Goal: Information Seeking & Learning: Learn about a topic

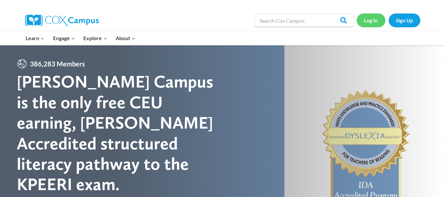
click at [369, 20] on link "Log In" at bounding box center [371, 19] width 29 height 13
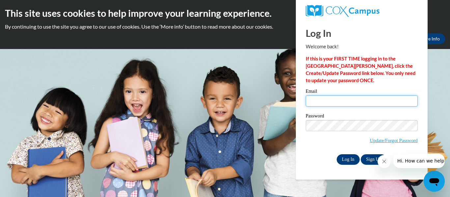
type input "rboyz4@bellsouth.net"
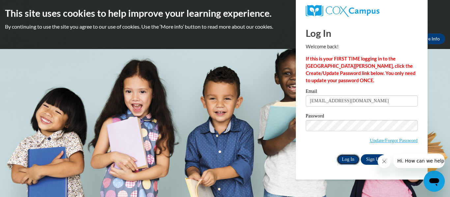
click at [349, 158] on input "Log In" at bounding box center [347, 159] width 23 height 11
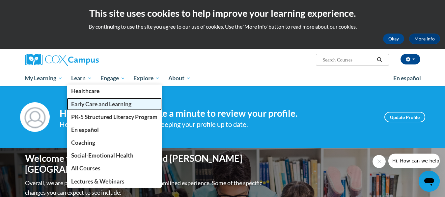
click at [91, 103] on span "Early Care and Learning" at bounding box center [101, 104] width 60 height 7
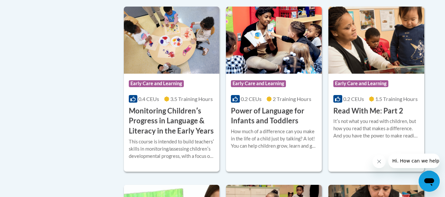
scroll to position [618, 0]
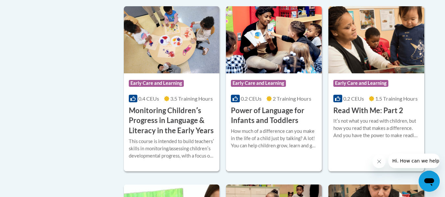
click at [279, 125] on h3 "Power of Language for Infants and Toddlers" at bounding box center [274, 116] width 86 height 20
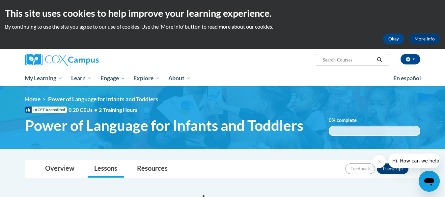
click at [381, 162] on icon "Close message from company" at bounding box center [378, 161] width 5 height 5
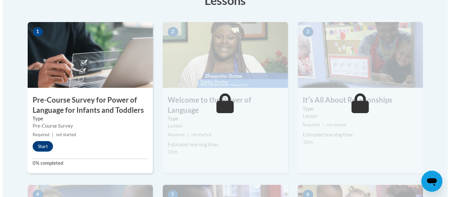
scroll to position [200, 0]
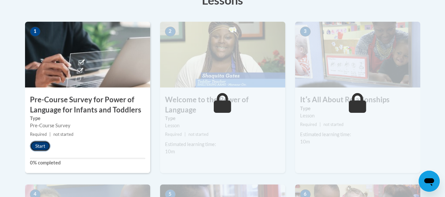
click at [40, 149] on button "Start" at bounding box center [40, 146] width 20 height 11
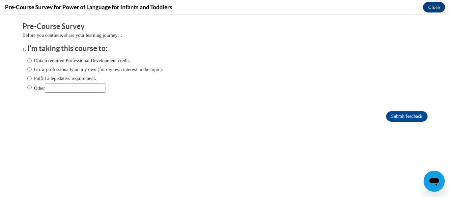
scroll to position [0, 0]
click at [27, 87] on input "Other" at bounding box center [29, 87] width 4 height 7
radio input "true"
click at [27, 78] on input "Fulfill a legislative requirement." at bounding box center [29, 78] width 4 height 7
radio input "true"
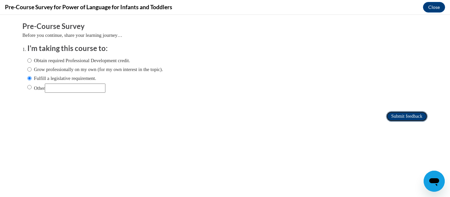
click at [404, 117] on input "Submit feedback" at bounding box center [406, 116] width 41 height 11
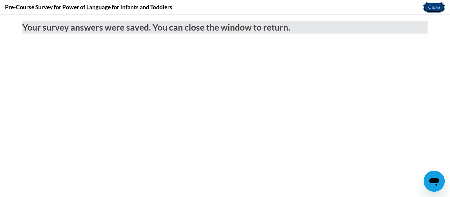
click at [432, 9] on button "Close" at bounding box center [434, 7] width 22 height 11
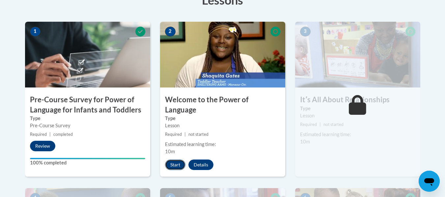
click at [178, 160] on button "Start" at bounding box center [175, 165] width 20 height 11
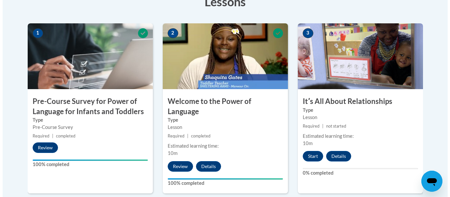
scroll to position [198, 0]
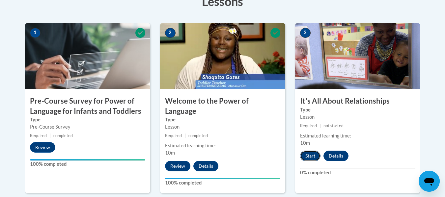
click at [308, 156] on button "Start" at bounding box center [310, 156] width 20 height 11
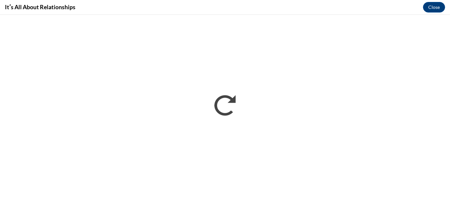
scroll to position [0, 0]
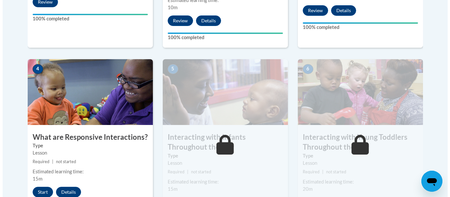
scroll to position [344, 0]
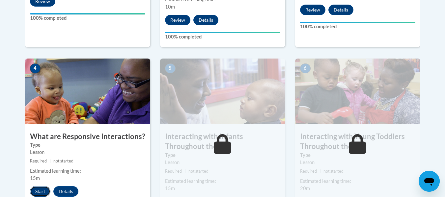
click at [39, 186] on button "Start" at bounding box center [40, 191] width 20 height 11
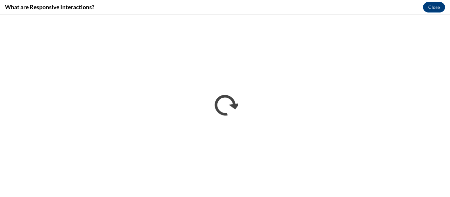
scroll to position [0, 0]
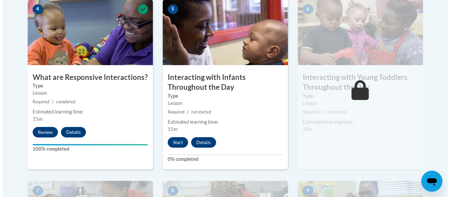
scroll to position [403, 0]
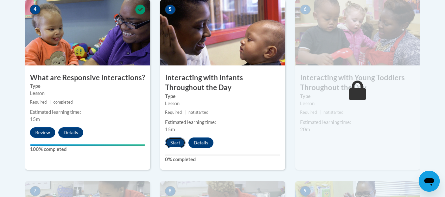
click at [175, 138] on button "Start" at bounding box center [175, 143] width 20 height 11
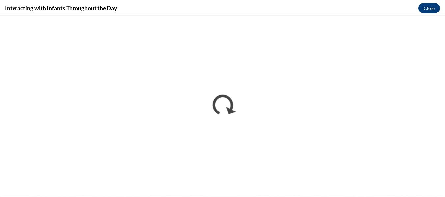
scroll to position [0, 0]
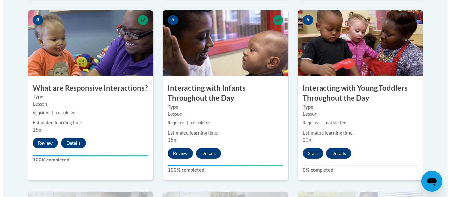
scroll to position [394, 0]
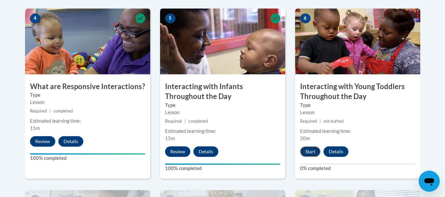
click at [310, 147] on button "Start" at bounding box center [310, 152] width 20 height 11
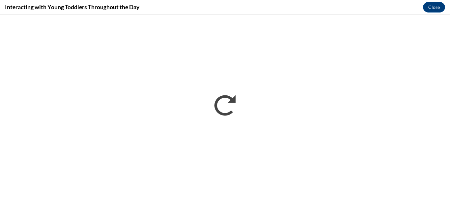
scroll to position [0, 0]
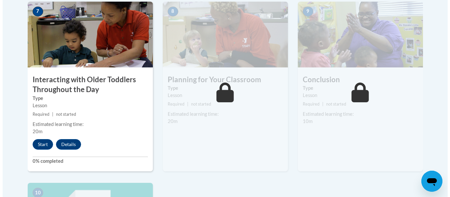
scroll to position [583, 0]
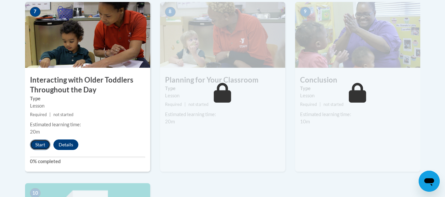
click at [41, 140] on button "Start" at bounding box center [40, 145] width 20 height 11
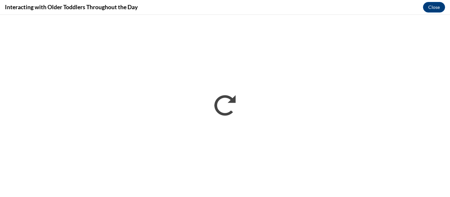
scroll to position [0, 0]
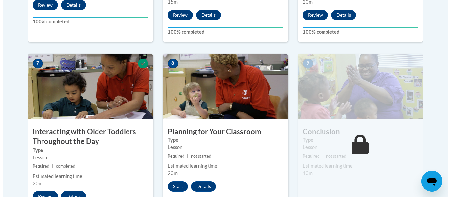
scroll to position [531, 0]
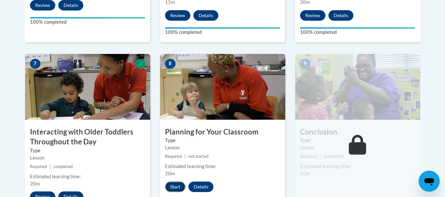
click at [174, 182] on button "Start" at bounding box center [175, 187] width 20 height 11
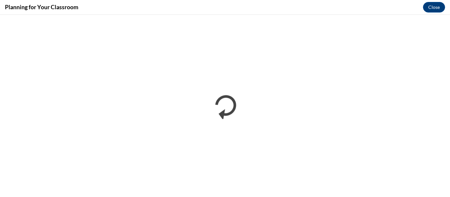
scroll to position [0, 0]
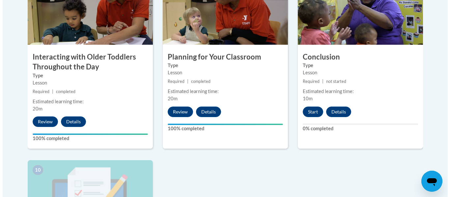
scroll to position [606, 0]
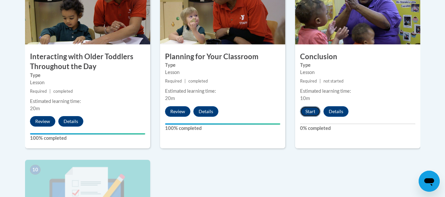
click at [312, 106] on button "Start" at bounding box center [310, 111] width 20 height 11
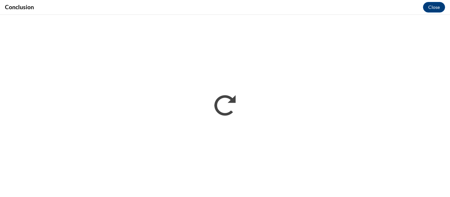
scroll to position [0, 0]
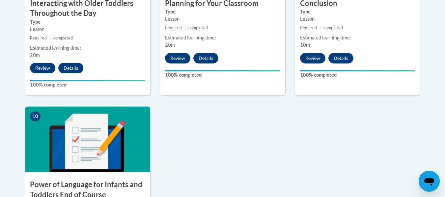
scroll to position [660, 0]
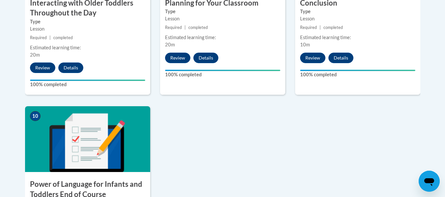
click at [92, 179] on h3 "Power of Language for Infants and Toddlers End of Course Assessment" at bounding box center [87, 194] width 125 height 30
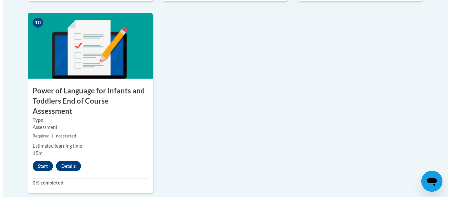
scroll to position [752, 0]
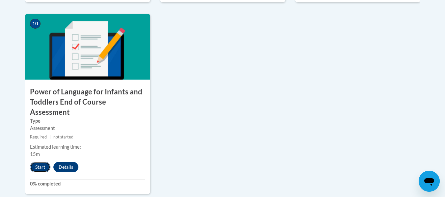
click at [40, 162] on button "Start" at bounding box center [40, 167] width 20 height 11
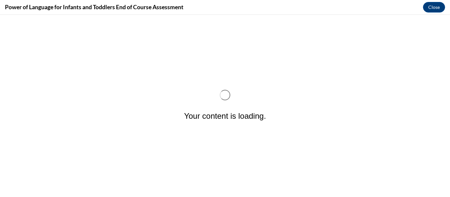
scroll to position [0, 0]
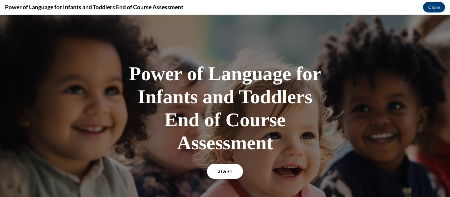
click at [221, 175] on link "START" at bounding box center [225, 171] width 36 height 15
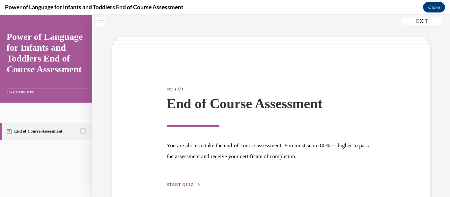
scroll to position [51, 0]
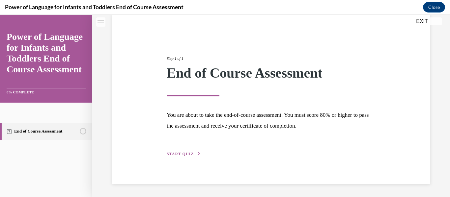
click at [181, 156] on span "START QUIZ" at bounding box center [180, 154] width 27 height 5
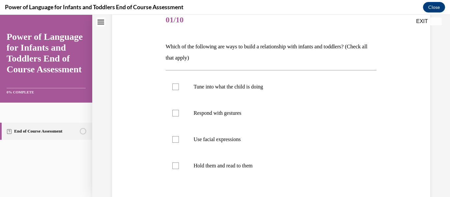
scroll to position [85, 0]
click at [174, 86] on div at bounding box center [175, 86] width 7 height 7
click at [174, 86] on input "Tune into what the child is doing" at bounding box center [175, 86] width 7 height 7
checkbox input "true"
click at [173, 113] on div at bounding box center [175, 113] width 7 height 7
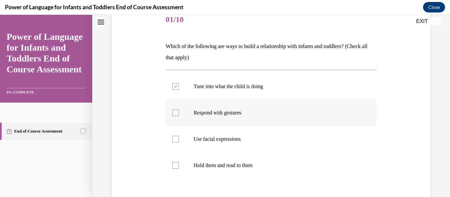
click at [173, 113] on input "Respond with gestures" at bounding box center [175, 113] width 7 height 7
checkbox input "true"
click at [172, 138] on div at bounding box center [175, 139] width 7 height 7
click at [172, 138] on input "Use facial expressions" at bounding box center [175, 139] width 7 height 7
checkbox input "true"
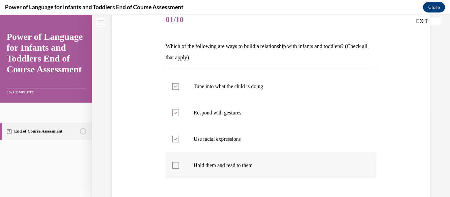
click at [173, 168] on div at bounding box center [175, 165] width 7 height 7
click at [173, 168] on input "Hold them and read to them" at bounding box center [175, 165] width 7 height 7
checkbox input "true"
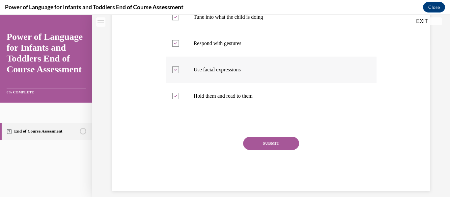
scroll to position [154, 0]
click at [269, 143] on button "SUBMIT" at bounding box center [271, 143] width 56 height 13
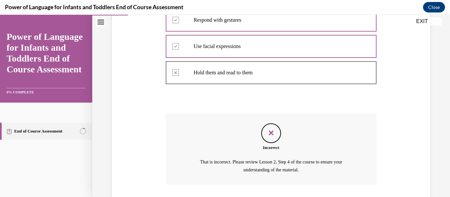
scroll to position [222, 0]
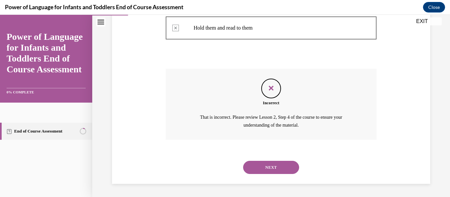
click at [271, 166] on button "NEXT" at bounding box center [271, 167] width 56 height 13
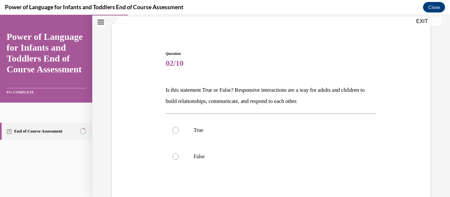
scroll to position [41, 0]
click at [174, 130] on div at bounding box center [175, 129] width 7 height 7
click at [174, 130] on input "True" at bounding box center [175, 129] width 7 height 7
radio input "true"
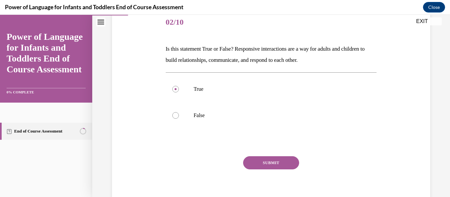
click at [274, 163] on button "SUBMIT" at bounding box center [271, 162] width 56 height 13
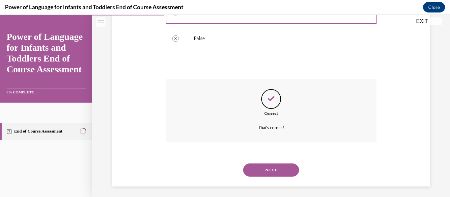
scroll to position [162, 0]
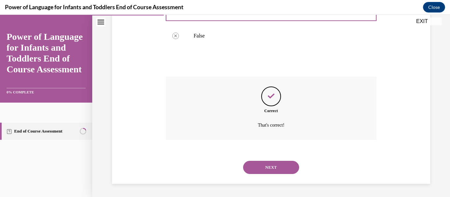
click at [267, 166] on button "NEXT" at bounding box center [271, 167] width 56 height 13
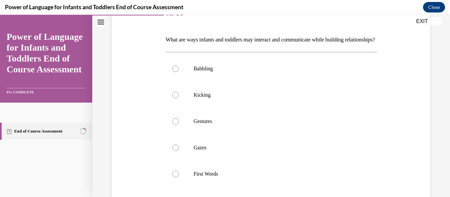
scroll to position [107, 0]
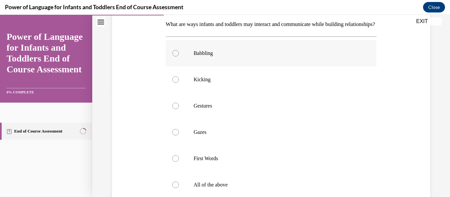
click at [173, 57] on div at bounding box center [175, 53] width 7 height 7
click at [173, 57] on input "Babbling" at bounding box center [175, 53] width 7 height 7
radio input "true"
click at [174, 83] on div at bounding box center [175, 79] width 7 height 7
click at [174, 83] on input "Kicking" at bounding box center [175, 79] width 7 height 7
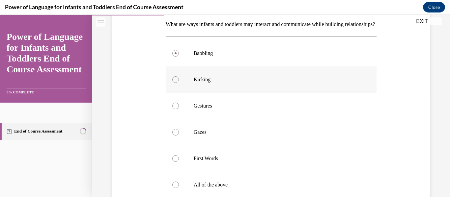
radio input "true"
click at [175, 109] on div at bounding box center [175, 106] width 7 height 7
click at [175, 109] on input "Gestures" at bounding box center [175, 106] width 7 height 7
radio input "true"
click at [174, 136] on div at bounding box center [175, 132] width 7 height 7
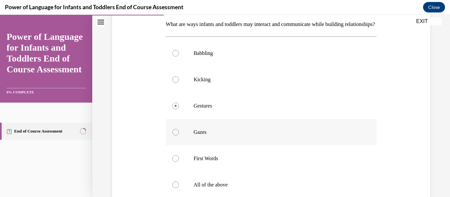
click at [174, 136] on input "Gazes" at bounding box center [175, 132] width 7 height 7
radio input "true"
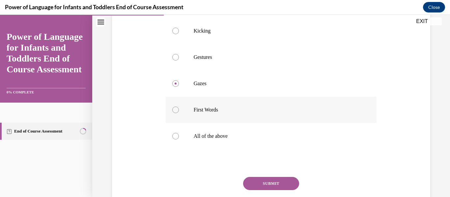
scroll to position [156, 0]
click at [175, 139] on div at bounding box center [175, 136] width 7 height 7
click at [175, 139] on input "All of the above" at bounding box center [175, 136] width 7 height 7
radio input "true"
click at [259, 190] on button "SUBMIT" at bounding box center [271, 183] width 56 height 13
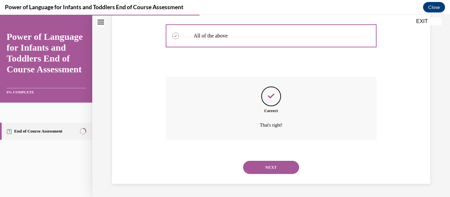
scroll to position [267, 0]
click at [267, 168] on button "NEXT" at bounding box center [271, 167] width 56 height 13
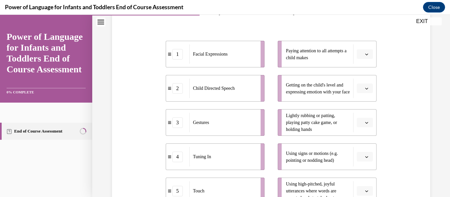
scroll to position [119, 0]
click at [365, 53] on icon "button" at bounding box center [366, 54] width 3 height 3
click at [361, 120] on div "4" at bounding box center [360, 121] width 16 height 13
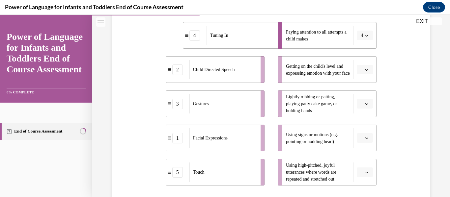
scroll to position [137, 0]
click at [365, 105] on icon "button" at bounding box center [366, 104] width 3 height 3
click at [362, 182] on div "5" at bounding box center [360, 184] width 16 height 13
click at [365, 138] on icon "button" at bounding box center [366, 138] width 3 height 3
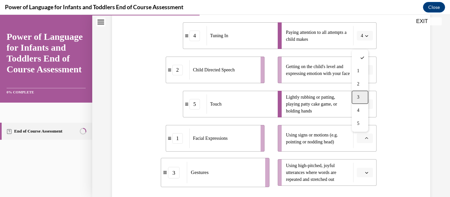
click at [358, 97] on span "3" at bounding box center [358, 97] width 2 height 5
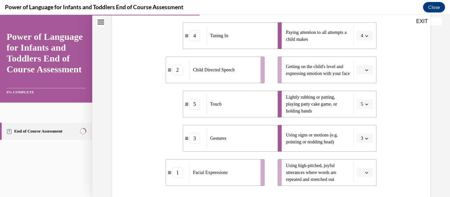
click at [365, 173] on icon "button" at bounding box center [366, 173] width 3 height 2
click at [357, 118] on span "2" at bounding box center [358, 118] width 2 height 5
click at [365, 71] on icon "button" at bounding box center [366, 69] width 3 height 3
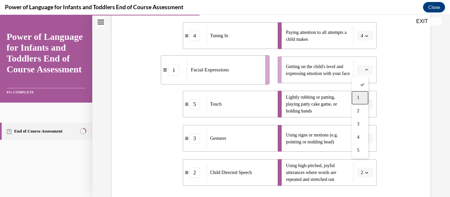
click at [361, 98] on div "1" at bounding box center [360, 97] width 16 height 13
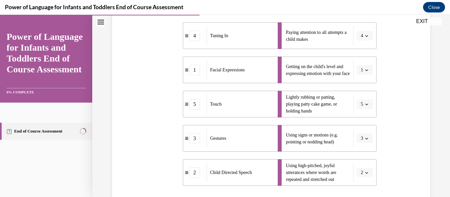
scroll to position [221, 0]
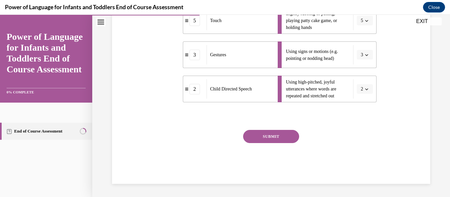
click at [275, 133] on button "SUBMIT" at bounding box center [271, 136] width 56 height 13
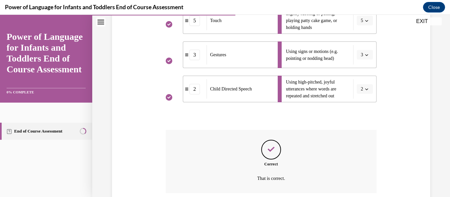
scroll to position [274, 0]
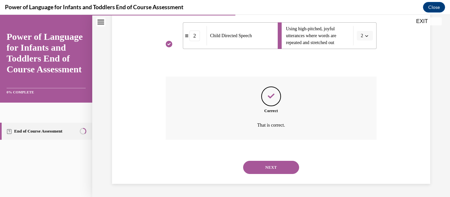
click at [271, 166] on button "NEXT" at bounding box center [271, 167] width 56 height 13
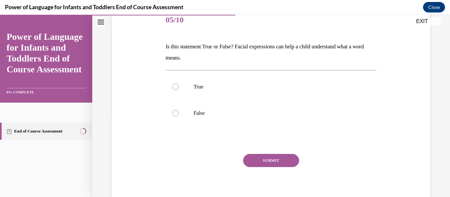
scroll to position [85, 0]
click at [175, 86] on div at bounding box center [175, 86] width 7 height 7
click at [175, 86] on input "True" at bounding box center [175, 86] width 7 height 7
radio input "true"
click at [270, 161] on button "SUBMIT" at bounding box center [271, 160] width 56 height 13
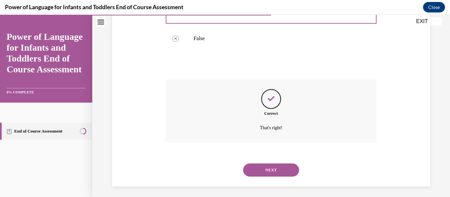
scroll to position [162, 0]
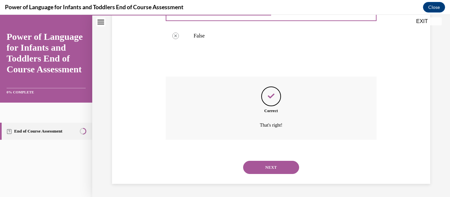
click at [270, 166] on button "NEXT" at bounding box center [271, 167] width 56 height 13
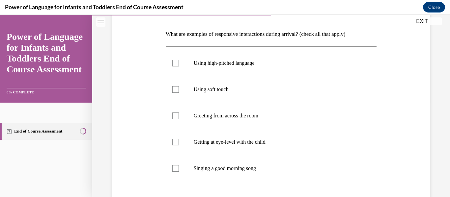
scroll to position [90, 0]
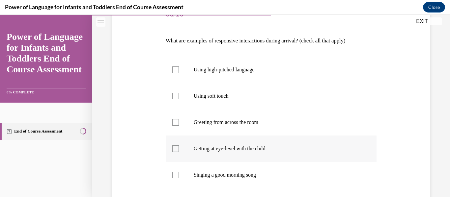
click at [173, 150] on div at bounding box center [175, 149] width 7 height 7
click at [173, 150] on input "Getting at eye-level with the child" at bounding box center [175, 149] width 7 height 7
checkbox input "true"
click at [173, 174] on div at bounding box center [175, 175] width 7 height 7
click at [173, 174] on input "Singing a good morning song" at bounding box center [175, 175] width 7 height 7
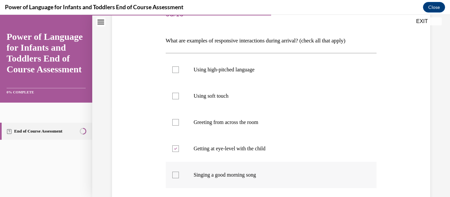
checkbox input "true"
click at [175, 95] on div at bounding box center [175, 96] width 7 height 7
click at [175, 95] on input "Using soft touch" at bounding box center [175, 96] width 7 height 7
checkbox input "true"
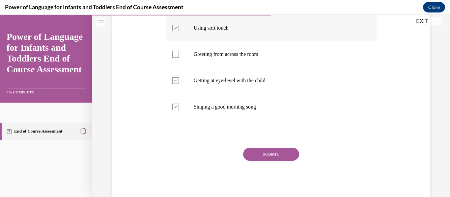
scroll to position [159, 0]
click at [272, 152] on button "SUBMIT" at bounding box center [271, 154] width 56 height 13
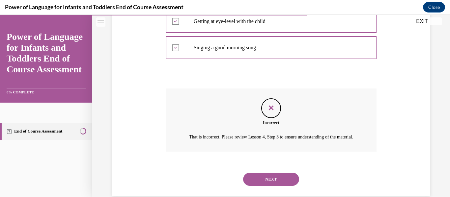
scroll to position [218, 0]
click at [276, 185] on button "NEXT" at bounding box center [271, 179] width 56 height 13
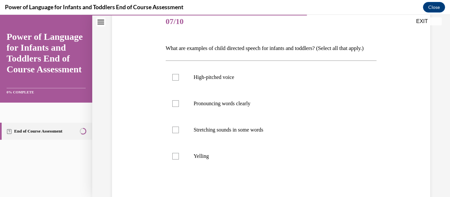
scroll to position [82, 0]
click at [175, 81] on div at bounding box center [175, 77] width 7 height 7
click at [175, 81] on input "High-pitched voice" at bounding box center [175, 77] width 7 height 7
checkbox input "true"
click at [175, 107] on div at bounding box center [175, 104] width 7 height 7
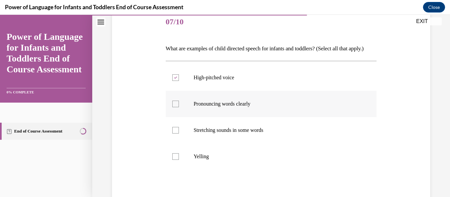
click at [175, 107] on input "Pronouncing words clearly" at bounding box center [175, 104] width 7 height 7
checkbox input "true"
click at [174, 134] on div at bounding box center [175, 130] width 7 height 7
click at [174, 134] on input "Stretching sounds in some words" at bounding box center [175, 130] width 7 height 7
checkbox input "true"
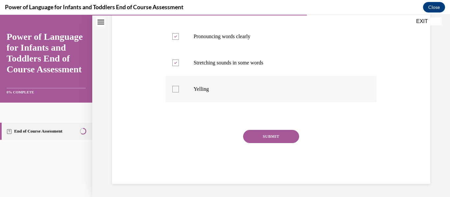
scroll to position [151, 0]
click at [270, 143] on button "SUBMIT" at bounding box center [271, 136] width 56 height 13
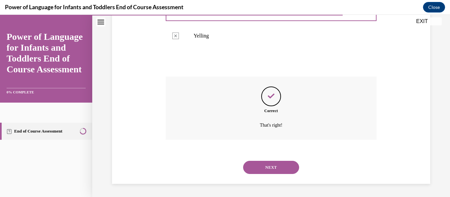
scroll to position [214, 0]
click at [270, 166] on button "NEXT" at bounding box center [271, 167] width 56 height 13
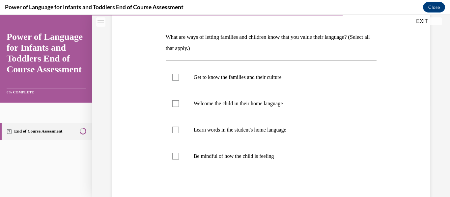
scroll to position [94, 0]
click at [173, 78] on div at bounding box center [175, 77] width 7 height 7
click at [173, 78] on input "Get to know the families and their culture" at bounding box center [175, 77] width 7 height 7
checkbox input "true"
click at [174, 106] on div at bounding box center [175, 103] width 7 height 7
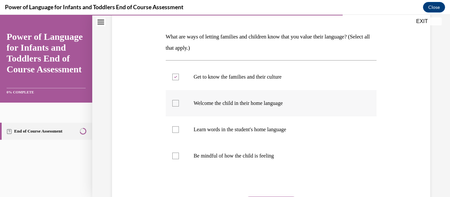
click at [174, 106] on input "Welcome the child in their home language" at bounding box center [175, 103] width 7 height 7
checkbox input "true"
click at [174, 129] on div at bounding box center [175, 129] width 7 height 7
click at [174, 129] on input "Learn words in the student's home language" at bounding box center [175, 129] width 7 height 7
checkbox input "true"
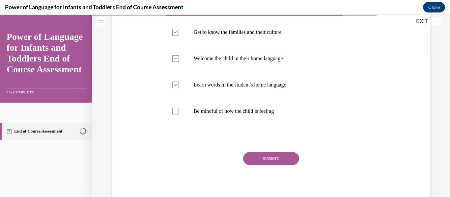
scroll to position [142, 0]
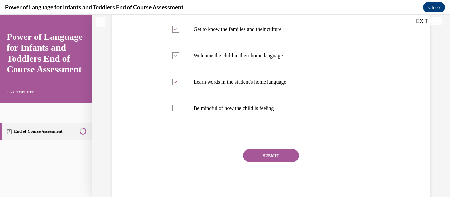
click at [274, 156] on button "SUBMIT" at bounding box center [271, 155] width 56 height 13
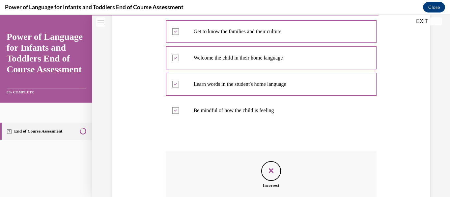
scroll to position [140, 0]
drag, startPoint x: 395, startPoint y: 111, endPoint x: 410, endPoint y: 129, distance: 22.9
click at [410, 129] on div "Question 08/10 What are ways of letting families and children know that you val…" at bounding box center [270, 95] width 321 height 327
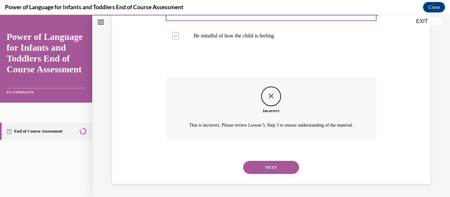
scroll to position [222, 0]
click at [268, 167] on button "NEXT" at bounding box center [271, 167] width 56 height 13
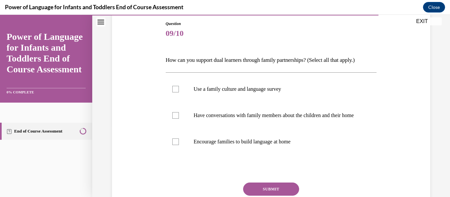
scroll to position [72, 0]
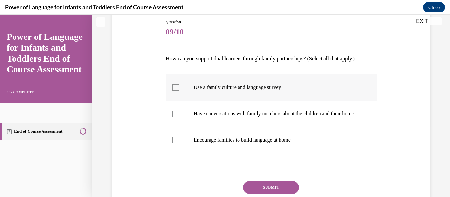
click at [173, 87] on div at bounding box center [175, 87] width 7 height 7
click at [173, 87] on input "Use a family culture and language survey" at bounding box center [175, 87] width 7 height 7
checkbox input "true"
click at [175, 117] on div at bounding box center [175, 114] width 7 height 7
click at [175, 117] on input "Have conversations with family members about the children and their home" at bounding box center [175, 114] width 7 height 7
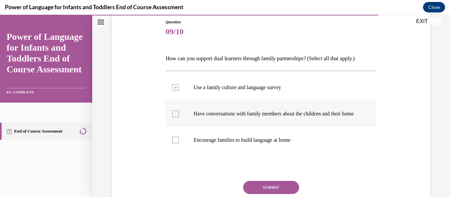
checkbox input "true"
click at [175, 144] on div at bounding box center [175, 140] width 7 height 7
click at [175, 144] on input "Encourage families to build language at home" at bounding box center [175, 140] width 7 height 7
checkbox input "true"
click at [259, 194] on button "SUBMIT" at bounding box center [271, 187] width 56 height 13
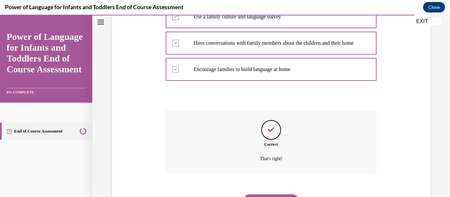
scroll to position [183, 0]
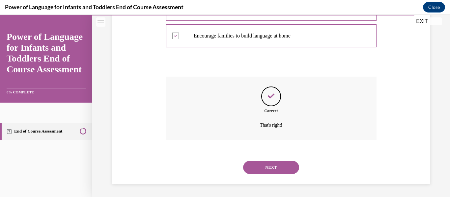
click at [264, 172] on button "NEXT" at bounding box center [271, 167] width 56 height 13
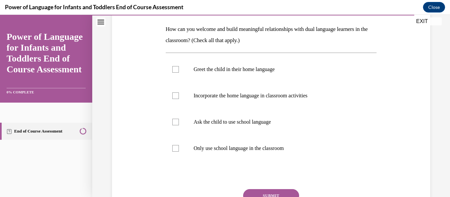
scroll to position [98, 0]
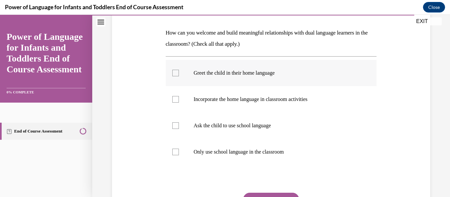
click at [175, 72] on div at bounding box center [175, 73] width 7 height 7
click at [175, 72] on input "Greet the child in their home language" at bounding box center [175, 73] width 7 height 7
checkbox input "true"
click at [174, 99] on div at bounding box center [175, 99] width 7 height 7
click at [174, 99] on input "Incorporate the home language in classroom activities" at bounding box center [175, 99] width 7 height 7
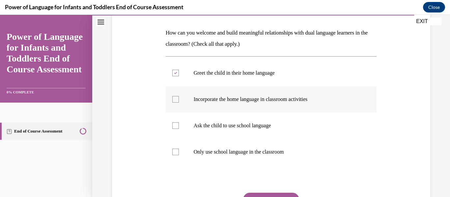
checkbox input "true"
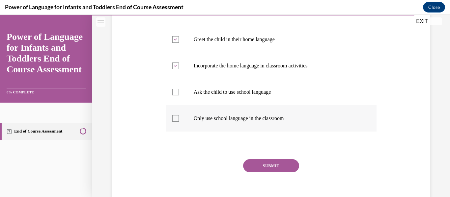
scroll to position [133, 0]
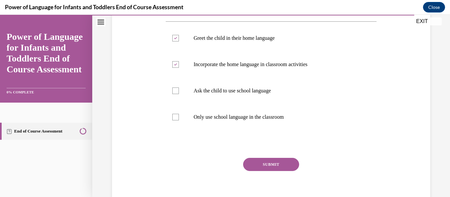
click at [268, 164] on button "SUBMIT" at bounding box center [271, 164] width 56 height 13
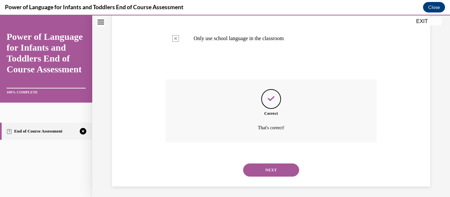
scroll to position [214, 0]
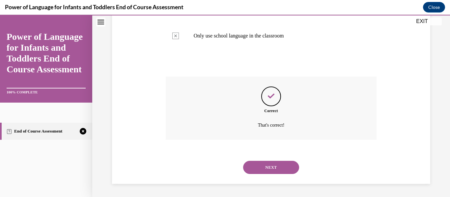
click at [270, 168] on button "NEXT" at bounding box center [271, 167] width 56 height 13
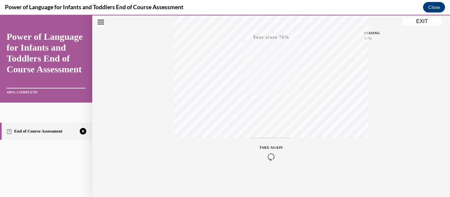
scroll to position [155, 0]
click at [268, 146] on span "TAKE AGAIN" at bounding box center [270, 148] width 23 height 4
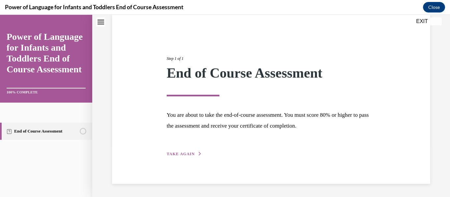
click at [187, 154] on span "TAKE AGAIN" at bounding box center [181, 154] width 28 height 5
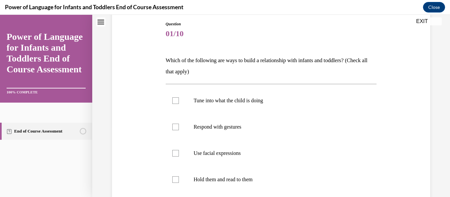
scroll to position [68, 0]
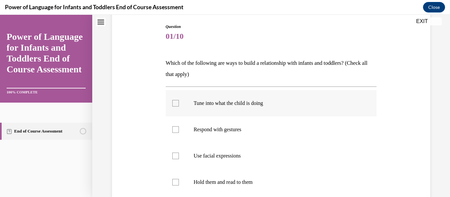
click at [176, 102] on div at bounding box center [175, 103] width 7 height 7
click at [176, 102] on input "Tune into what the child is doing" at bounding box center [175, 103] width 7 height 7
checkbox input "true"
click at [176, 130] on div at bounding box center [175, 129] width 7 height 7
click at [176, 130] on input "Respond with gestures" at bounding box center [175, 129] width 7 height 7
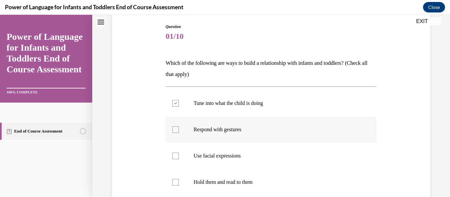
checkbox input "true"
click at [174, 157] on div at bounding box center [175, 156] width 7 height 7
click at [174, 157] on input "Use facial expressions" at bounding box center [175, 156] width 7 height 7
checkbox input "true"
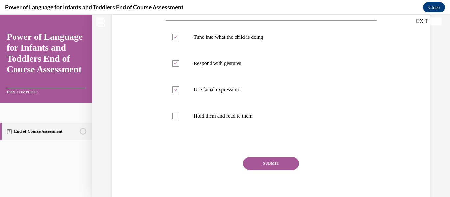
scroll to position [134, 0]
click at [273, 161] on button "SUBMIT" at bounding box center [271, 163] width 56 height 13
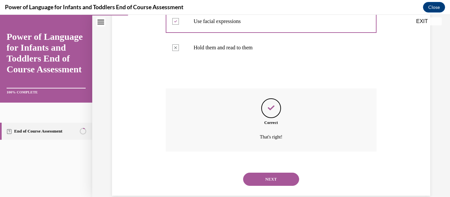
scroll to position [214, 0]
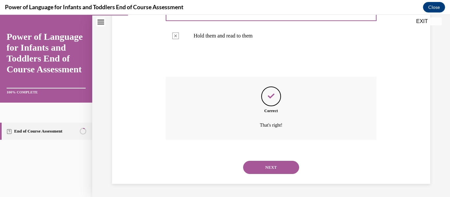
click at [267, 168] on button "NEXT" at bounding box center [271, 167] width 56 height 13
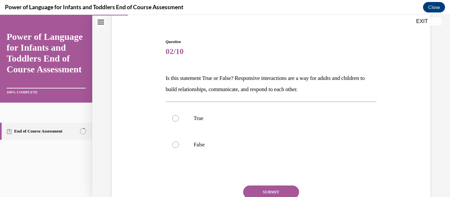
scroll to position [55, 0]
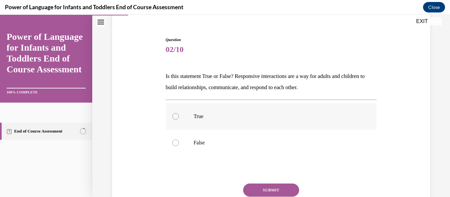
click at [173, 117] on div at bounding box center [175, 116] width 7 height 7
click at [173, 117] on input "True" at bounding box center [175, 116] width 7 height 7
radio input "true"
click at [272, 193] on button "SUBMIT" at bounding box center [271, 190] width 56 height 13
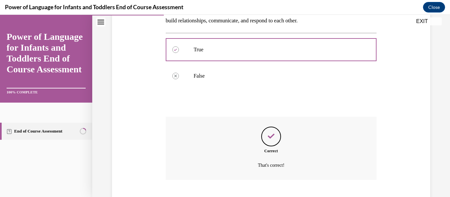
scroll to position [162, 0]
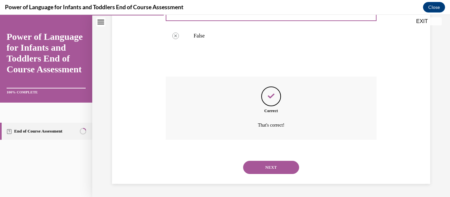
click at [271, 164] on button "NEXT" at bounding box center [271, 167] width 56 height 13
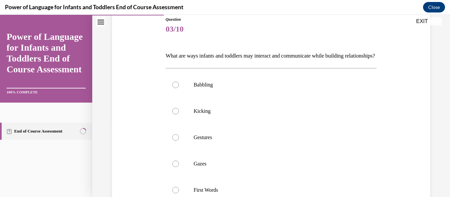
scroll to position [99, 0]
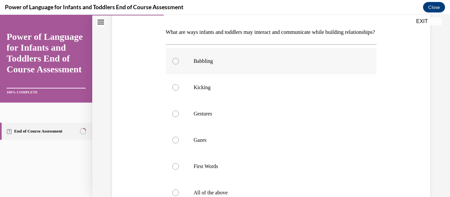
click at [173, 65] on div at bounding box center [175, 61] width 7 height 7
click at [173, 65] on input "Babbling" at bounding box center [175, 61] width 7 height 7
radio input "true"
click at [175, 91] on div at bounding box center [175, 87] width 7 height 7
click at [175, 91] on input "Kicking" at bounding box center [175, 87] width 7 height 7
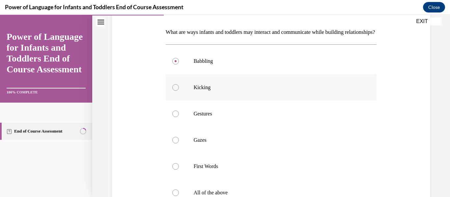
radio input "true"
click at [173, 117] on div at bounding box center [175, 114] width 7 height 7
click at [173, 117] on input "Gestures" at bounding box center [175, 114] width 7 height 7
radio input "true"
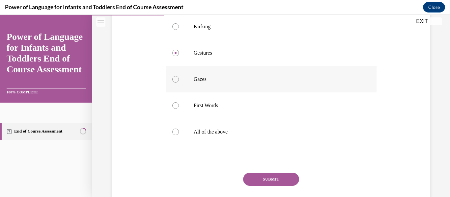
scroll to position [158, 0]
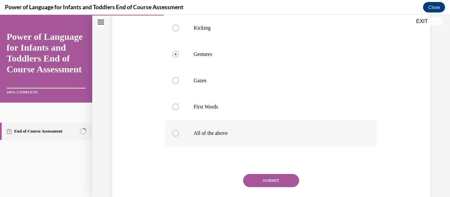
click at [176, 137] on div at bounding box center [175, 133] width 7 height 7
click at [176, 137] on input "All of the above" at bounding box center [175, 133] width 7 height 7
radio input "true"
click at [272, 187] on button "SUBMIT" at bounding box center [271, 180] width 56 height 13
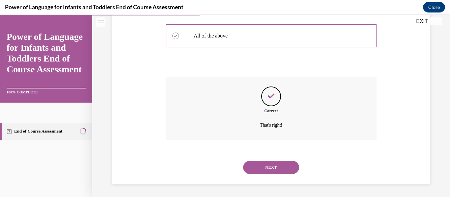
scroll to position [267, 0]
click at [276, 167] on button "NEXT" at bounding box center [271, 167] width 56 height 13
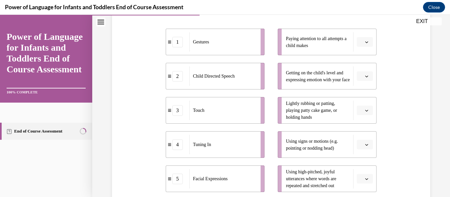
scroll to position [130, 0]
click at [365, 77] on icon "button" at bounding box center [366, 77] width 3 height 2
click at [357, 157] on span "5" at bounding box center [358, 157] width 2 height 5
click at [365, 42] on icon "button" at bounding box center [366, 42] width 3 height 3
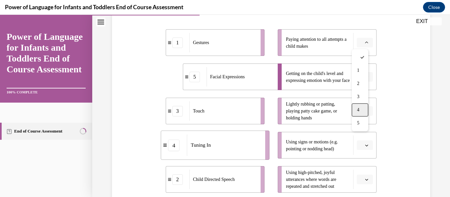
click at [358, 110] on span "4" at bounding box center [358, 109] width 2 height 5
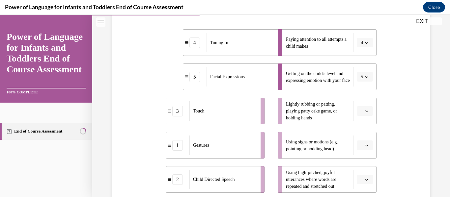
click at [365, 111] on icon "button" at bounding box center [366, 111] width 3 height 3
click at [358, 67] on span "3" at bounding box center [358, 69] width 2 height 5
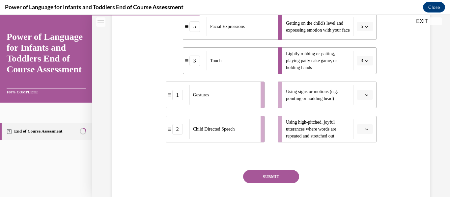
scroll to position [181, 0]
click at [360, 94] on button "button" at bounding box center [365, 95] width 16 height 10
click at [360, 120] on div "1" at bounding box center [360, 122] width 16 height 13
click at [364, 130] on span "button" at bounding box center [366, 129] width 5 height 5
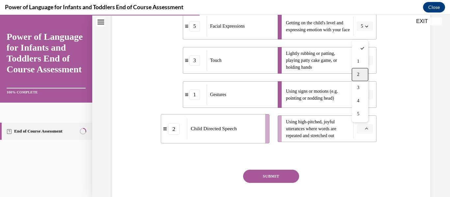
click at [357, 75] on span "2" at bounding box center [358, 74] width 2 height 5
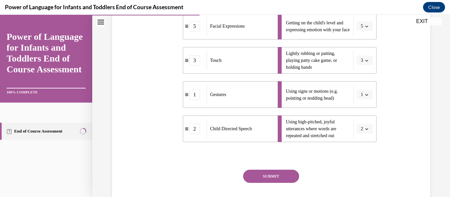
click at [271, 175] on button "SUBMIT" at bounding box center [271, 176] width 56 height 13
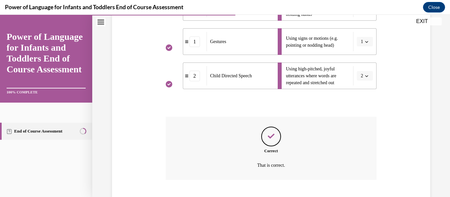
scroll to position [274, 0]
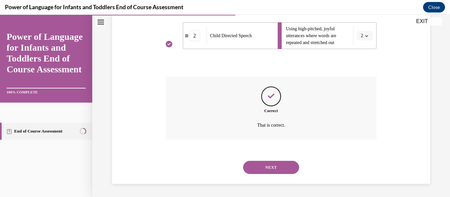
click at [271, 167] on button "NEXT" at bounding box center [271, 167] width 56 height 13
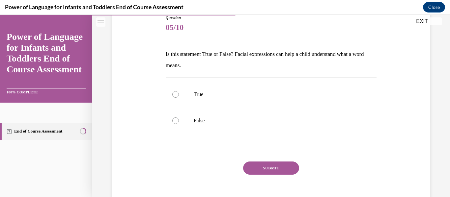
scroll to position [77, 0]
click at [174, 94] on div at bounding box center [175, 94] width 7 height 7
click at [174, 94] on input "True" at bounding box center [175, 94] width 7 height 7
radio input "true"
click at [270, 167] on button "SUBMIT" at bounding box center [271, 167] width 56 height 13
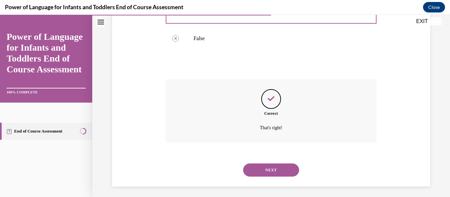
scroll to position [162, 0]
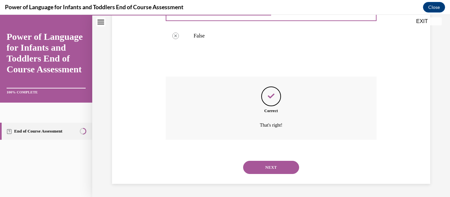
click at [270, 167] on button "NEXT" at bounding box center [271, 167] width 56 height 13
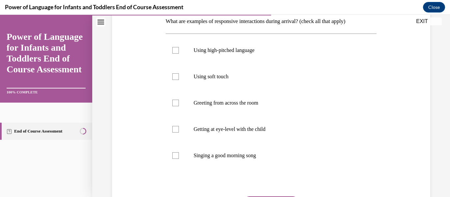
scroll to position [110, 0]
click at [175, 154] on div at bounding box center [175, 155] width 7 height 7
click at [175, 154] on input "Singing a good morning song" at bounding box center [175, 155] width 7 height 7
checkbox input "true"
click at [174, 124] on label "Getting at eye-level with the child" at bounding box center [271, 129] width 211 height 26
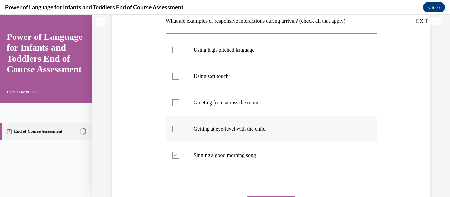
click at [174, 126] on input "Getting at eye-level with the child" at bounding box center [175, 129] width 7 height 7
checkbox input "true"
click at [175, 77] on div at bounding box center [175, 76] width 7 height 7
click at [175, 77] on input "Using soft touch" at bounding box center [175, 76] width 7 height 7
checkbox input "true"
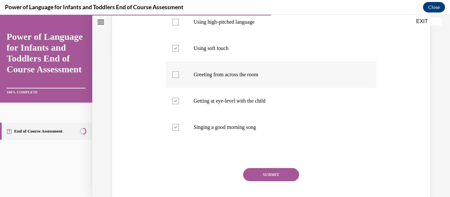
scroll to position [138, 0]
click at [266, 176] on button "SUBMIT" at bounding box center [271, 174] width 56 height 13
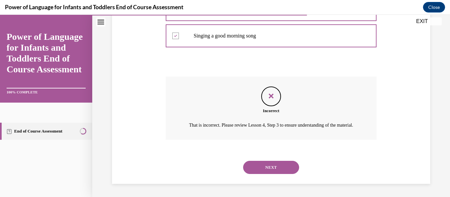
scroll to position [237, 0]
click at [266, 165] on button "NEXT" at bounding box center [271, 167] width 56 height 13
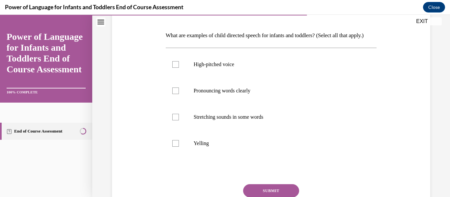
scroll to position [96, 0]
click at [173, 67] on div at bounding box center [175, 64] width 7 height 7
click at [173, 67] on input "High-pitched voice" at bounding box center [175, 64] width 7 height 7
checkbox input "true"
click at [173, 94] on div at bounding box center [175, 90] width 7 height 7
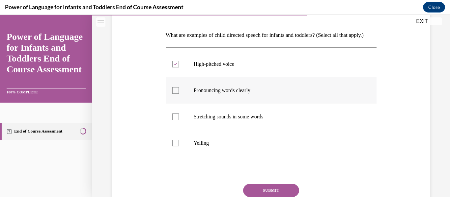
click at [173, 94] on input "Pronouncing words clearly" at bounding box center [175, 90] width 7 height 7
checkbox input "true"
click at [175, 120] on div at bounding box center [175, 117] width 7 height 7
click at [175, 120] on input "Stretching sounds in some words" at bounding box center [175, 117] width 7 height 7
checkbox input "true"
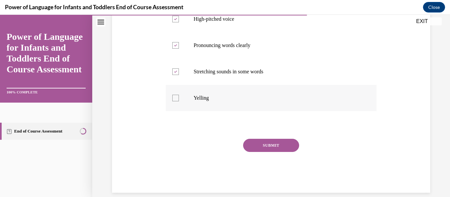
scroll to position [144, 0]
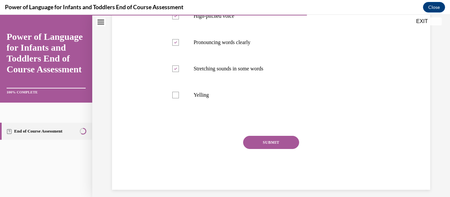
click at [268, 149] on button "SUBMIT" at bounding box center [271, 142] width 56 height 13
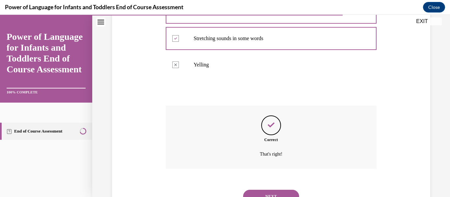
scroll to position [214, 0]
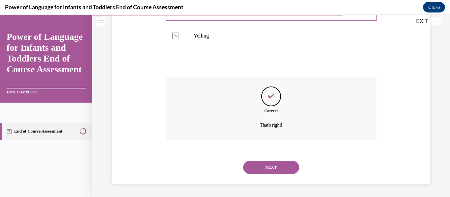
click at [268, 166] on button "NEXT" at bounding box center [271, 167] width 56 height 13
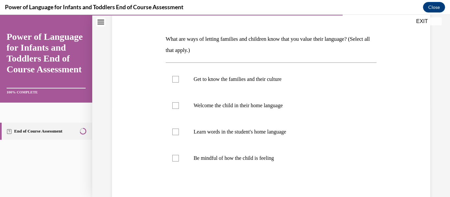
scroll to position [92, 0]
click at [175, 78] on div at bounding box center [175, 79] width 7 height 7
click at [175, 78] on input "Get to know the families and their culture" at bounding box center [175, 79] width 7 height 7
checkbox input "true"
click at [175, 105] on div at bounding box center [175, 105] width 7 height 7
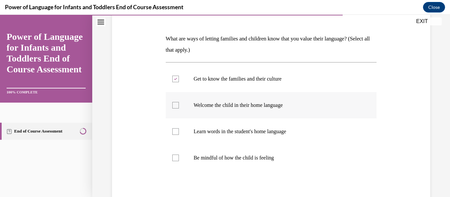
click at [175, 105] on input "Welcome the child in their home language" at bounding box center [175, 105] width 7 height 7
checkbox input "true"
click at [173, 132] on div at bounding box center [175, 131] width 7 height 7
click at [173, 132] on input "Learn words in the student's home language" at bounding box center [175, 131] width 7 height 7
checkbox input "true"
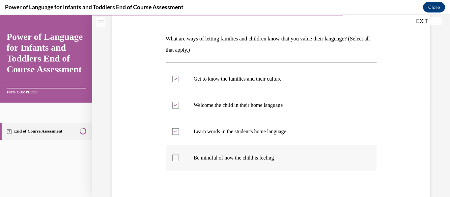
click at [176, 157] on div at bounding box center [175, 158] width 7 height 7
click at [176, 157] on input "Be mindful of how the child is feeling" at bounding box center [175, 158] width 7 height 7
checkbox input "true"
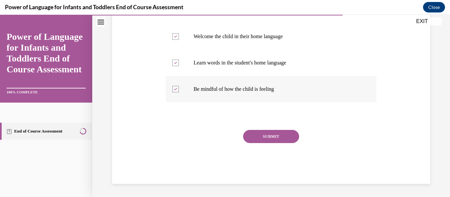
scroll to position [160, 0]
click at [269, 138] on button "SUBMIT" at bounding box center [271, 137] width 56 height 13
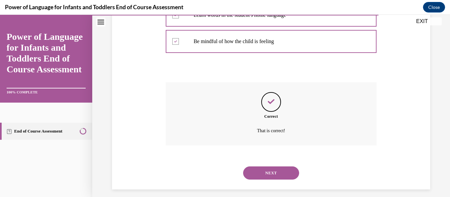
scroll to position [214, 0]
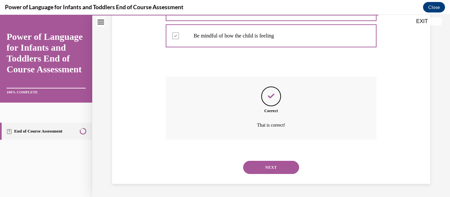
click at [272, 169] on button "NEXT" at bounding box center [271, 167] width 56 height 13
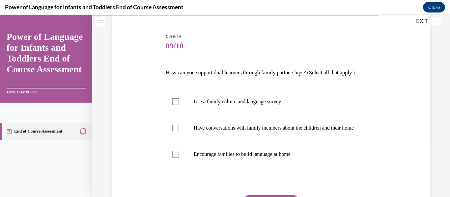
scroll to position [91, 0]
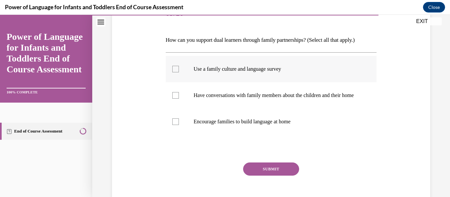
click at [174, 69] on div at bounding box center [175, 69] width 7 height 7
click at [174, 69] on input "Use a family culture and language survey" at bounding box center [175, 69] width 7 height 7
checkbox input "true"
click at [173, 97] on div at bounding box center [175, 95] width 7 height 7
click at [173, 97] on input "Have conversations with family members about the children and their home" at bounding box center [175, 95] width 7 height 7
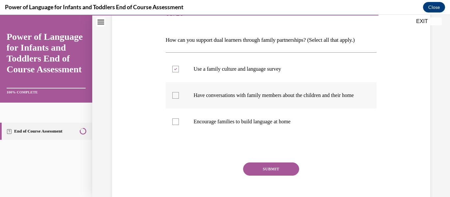
checkbox input "true"
click at [175, 125] on div at bounding box center [175, 122] width 7 height 7
click at [175, 125] on input "Encourage families to build language at home" at bounding box center [175, 122] width 7 height 7
checkbox input "true"
click at [272, 175] on button "SUBMIT" at bounding box center [271, 169] width 56 height 13
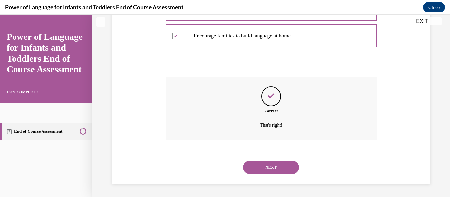
scroll to position [183, 0]
click at [275, 164] on button "NEXT" at bounding box center [271, 167] width 56 height 13
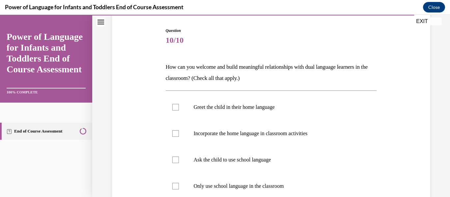
scroll to position [66, 0]
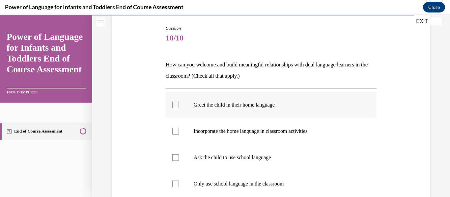
click at [175, 105] on div at bounding box center [175, 105] width 7 height 7
click at [175, 105] on input "Greet the child in their home language" at bounding box center [175, 105] width 7 height 7
checkbox input "true"
click at [174, 133] on div at bounding box center [175, 131] width 7 height 7
click at [174, 133] on input "Incorporate the home language in classroom activities" at bounding box center [175, 131] width 7 height 7
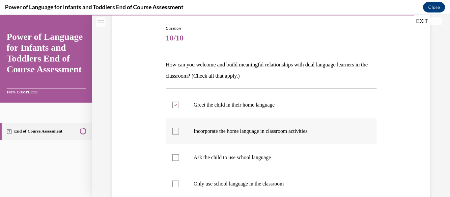
checkbox input "true"
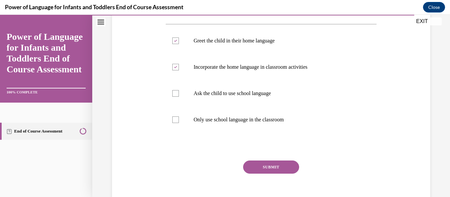
scroll to position [132, 0]
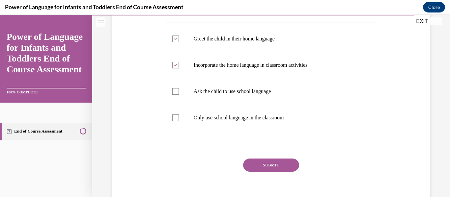
click at [268, 165] on button "SUBMIT" at bounding box center [271, 165] width 56 height 13
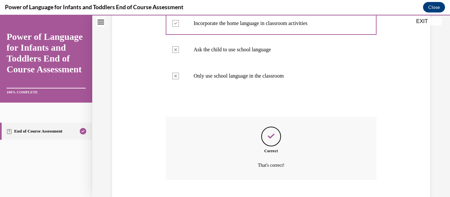
scroll to position [214, 0]
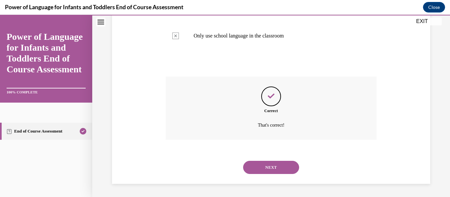
click at [267, 168] on button "NEXT" at bounding box center [271, 167] width 56 height 13
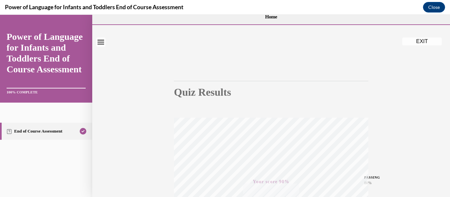
scroll to position [0, 0]
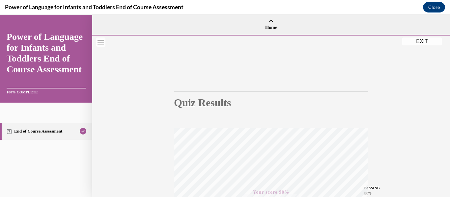
click at [422, 41] on button "EXIT" at bounding box center [422, 42] width 40 height 8
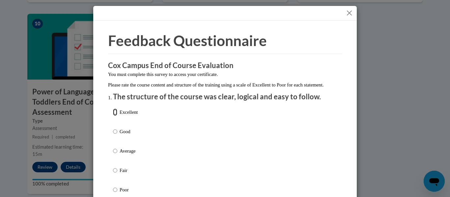
click at [113, 116] on input "Excellent" at bounding box center [115, 112] width 4 height 7
radio input "true"
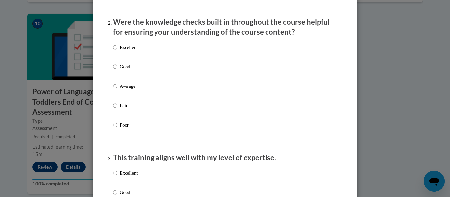
scroll to position [196, 0]
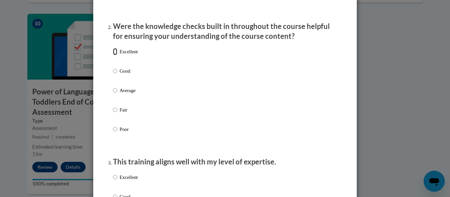
click at [113, 55] on input "Excellent" at bounding box center [115, 51] width 4 height 7
radio input "true"
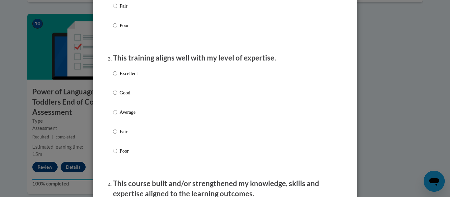
scroll to position [301, 0]
click at [113, 96] on input "Good" at bounding box center [115, 92] width 4 height 7
radio input "true"
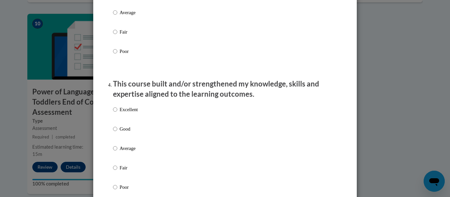
scroll to position [400, 0]
click at [114, 132] on input "Good" at bounding box center [115, 128] width 4 height 7
radio input "true"
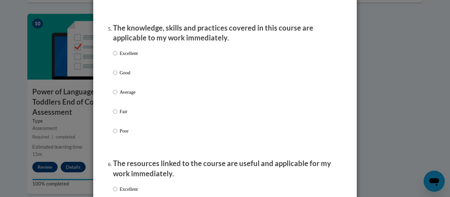
scroll to position [592, 0]
click at [113, 76] on input "Good" at bounding box center [115, 72] width 4 height 7
radio input "true"
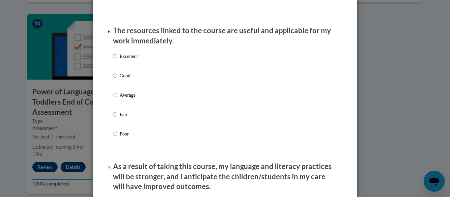
scroll to position [725, 0]
click at [113, 79] on input "Good" at bounding box center [115, 75] width 4 height 7
radio input "true"
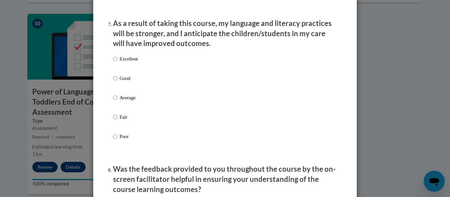
scroll to position [871, 0]
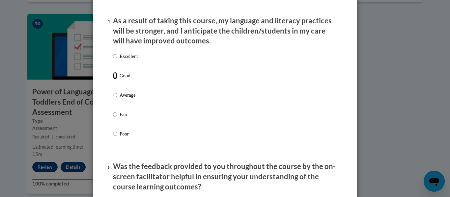
click at [113, 79] on input "Good" at bounding box center [115, 75] width 4 height 7
radio input "true"
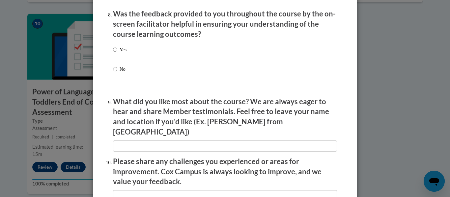
scroll to position [1027, 0]
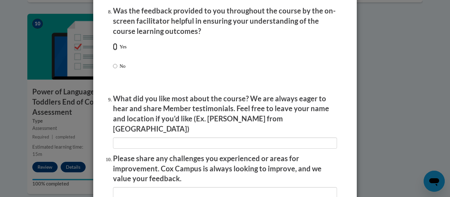
click at [113, 50] on input "Yes" at bounding box center [115, 46] width 4 height 7
radio input "true"
click at [113, 50] on input "Yes" at bounding box center [115, 46] width 4 height 7
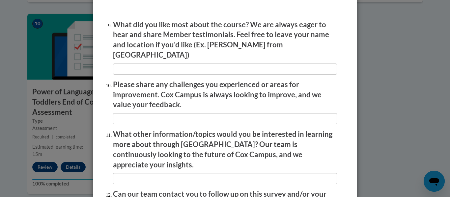
scroll to position [1171, 0]
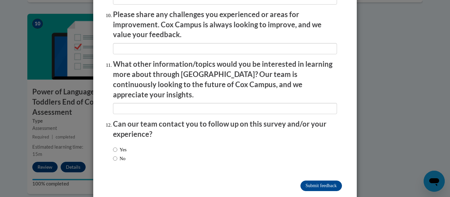
click at [115, 155] on label "No" at bounding box center [119, 158] width 13 height 7
click at [115, 155] on input "No" at bounding box center [115, 158] width 4 height 7
radio input "true"
click at [316, 181] on input "Submit feedback" at bounding box center [320, 186] width 41 height 11
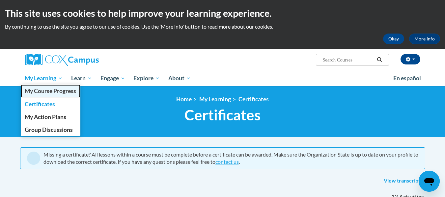
click at [60, 91] on span "My Course Progress" at bounding box center [50, 91] width 51 height 7
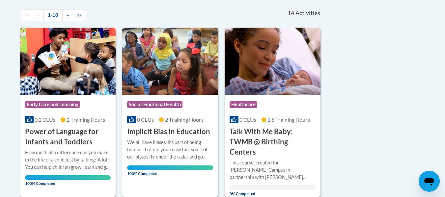
scroll to position [145, 0]
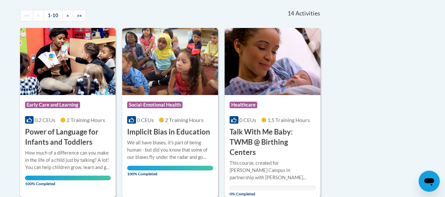
click at [62, 141] on h3 "Power of Language for Infants and Toddlers" at bounding box center [68, 137] width 86 height 20
